Goal: Information Seeking & Learning: Learn about a topic

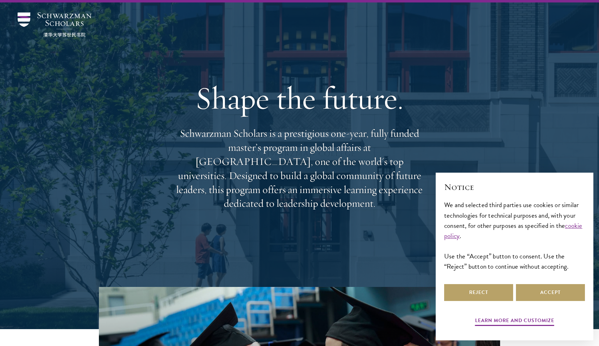
scroll to position [17, 0]
click at [539, 289] on button "Accept" at bounding box center [550, 292] width 69 height 17
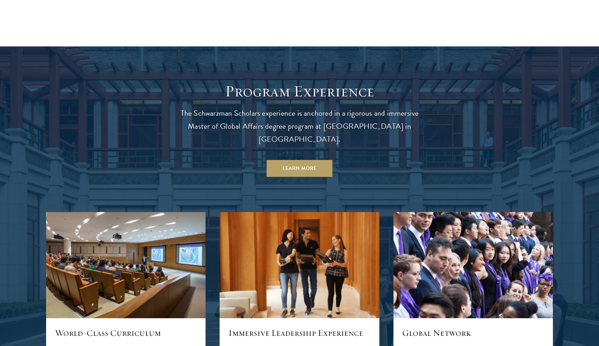
scroll to position [634, 0]
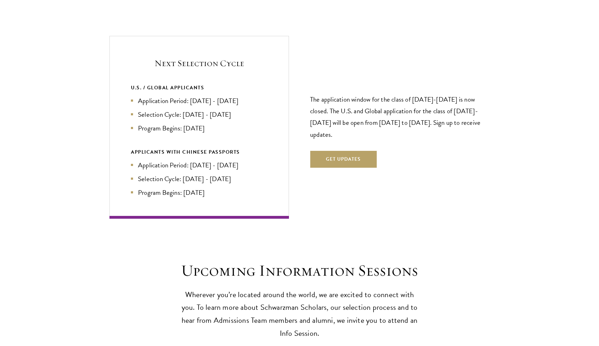
scroll to position [1492, 0]
